Goal: Information Seeking & Learning: Learn about a topic

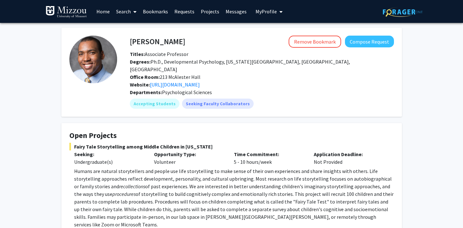
click at [135, 10] on icon at bounding box center [134, 11] width 3 height 5
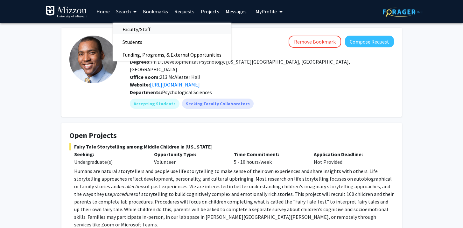
click at [136, 32] on span "Faculty/Staff" at bounding box center [136, 29] width 47 height 13
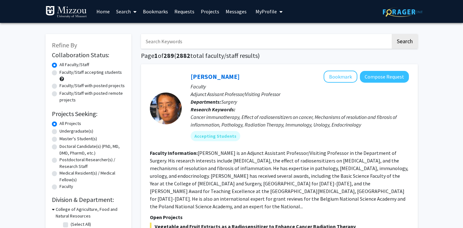
click at [160, 43] on input "Search Keywords" at bounding box center [266, 41] width 250 height 15
type input "youth"
click at [392, 34] on button "Search" at bounding box center [405, 41] width 26 height 15
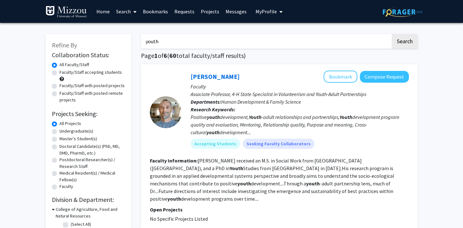
click at [97, 73] on label "Faculty/Staff accepting students" at bounding box center [91, 72] width 62 height 7
click at [64, 73] on input "Faculty/Staff accepting students" at bounding box center [62, 71] width 4 height 4
radio input "true"
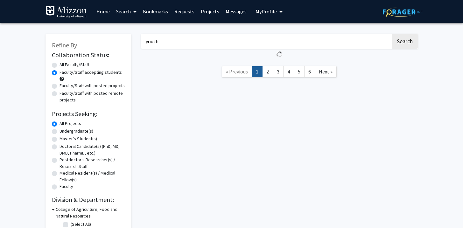
click at [97, 86] on label "Faculty/Staff with posted projects" at bounding box center [92, 85] width 65 height 7
click at [64, 86] on input "Faculty/Staff with posted projects" at bounding box center [62, 84] width 4 height 4
radio input "true"
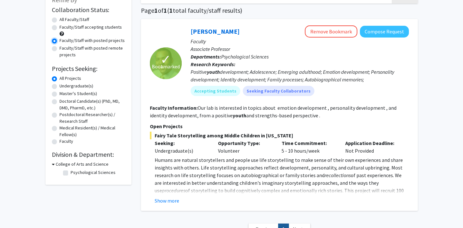
scroll to position [45, 0]
click at [76, 32] on div "Faculty/Staff accepting students" at bounding box center [88, 30] width 73 height 13
click at [77, 30] on label "Faculty/Staff accepting students" at bounding box center [91, 27] width 62 height 7
click at [64, 28] on input "Faculty/Staff accepting students" at bounding box center [62, 26] width 4 height 4
radio input "true"
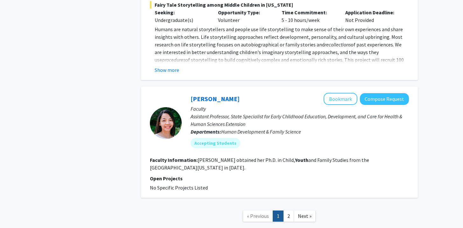
scroll to position [1196, 0]
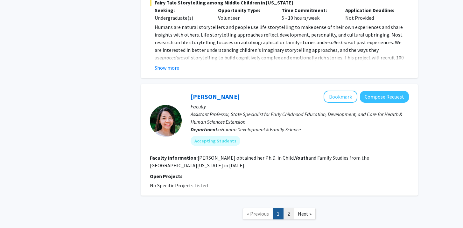
click at [290, 208] on link "2" at bounding box center [288, 213] width 11 height 11
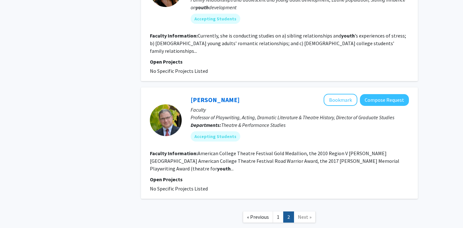
scroll to position [724, 0]
